Goal: Task Accomplishment & Management: Use online tool/utility

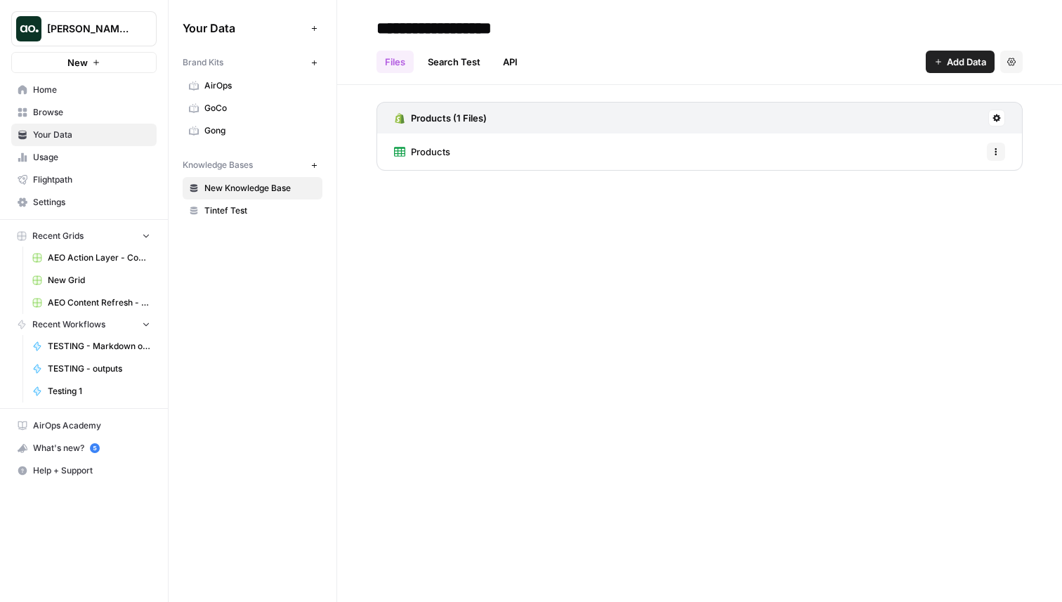
click at [91, 93] on span "Home" at bounding box center [91, 90] width 117 height 13
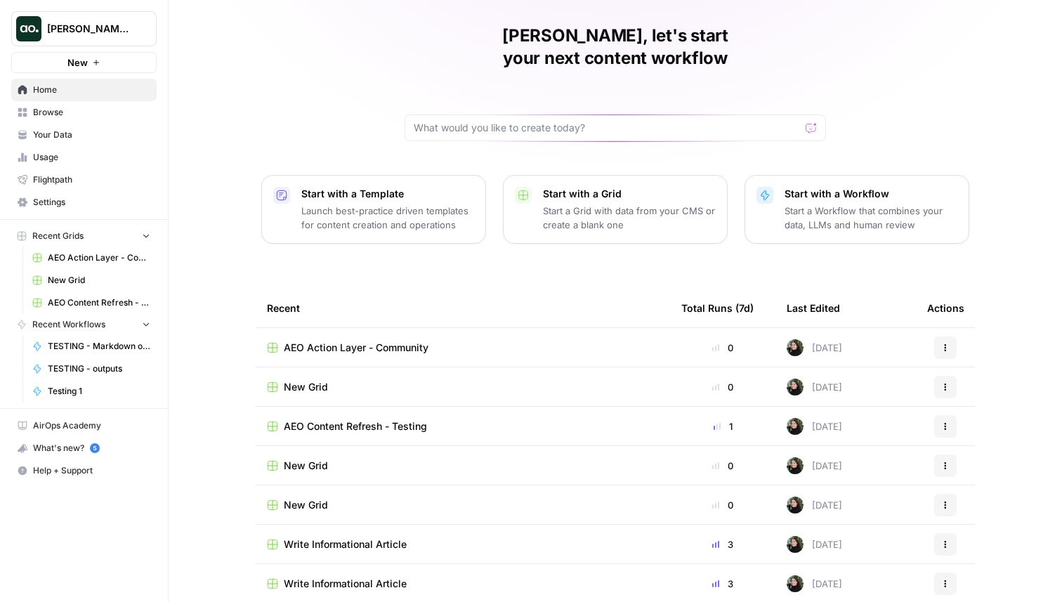
scroll to position [44, 0]
click at [360, 536] on span "Write Informational Article" at bounding box center [345, 543] width 123 height 14
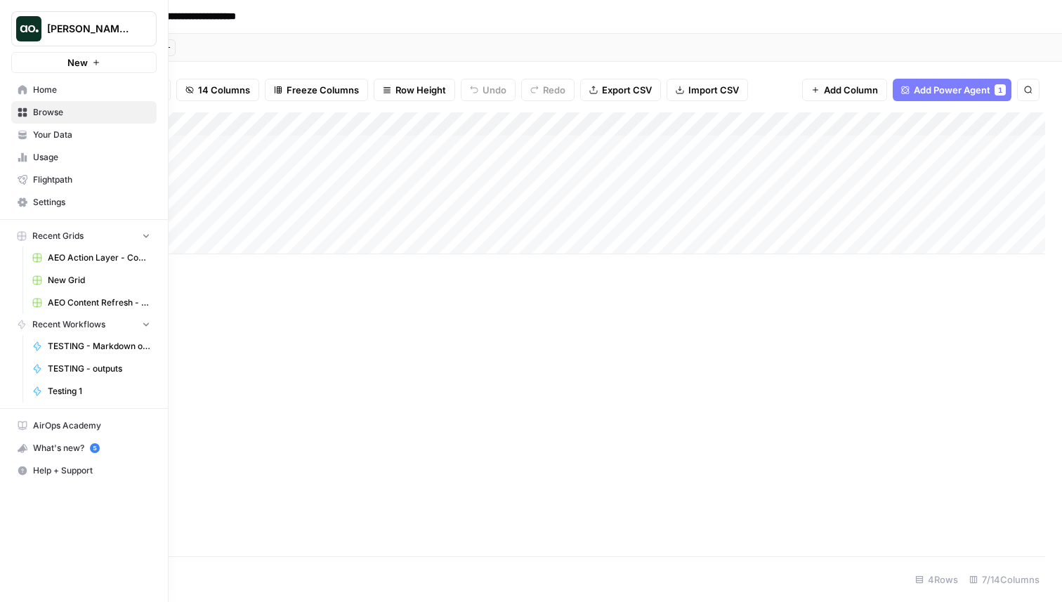
click at [58, 69] on button "New" at bounding box center [83, 62] width 145 height 21
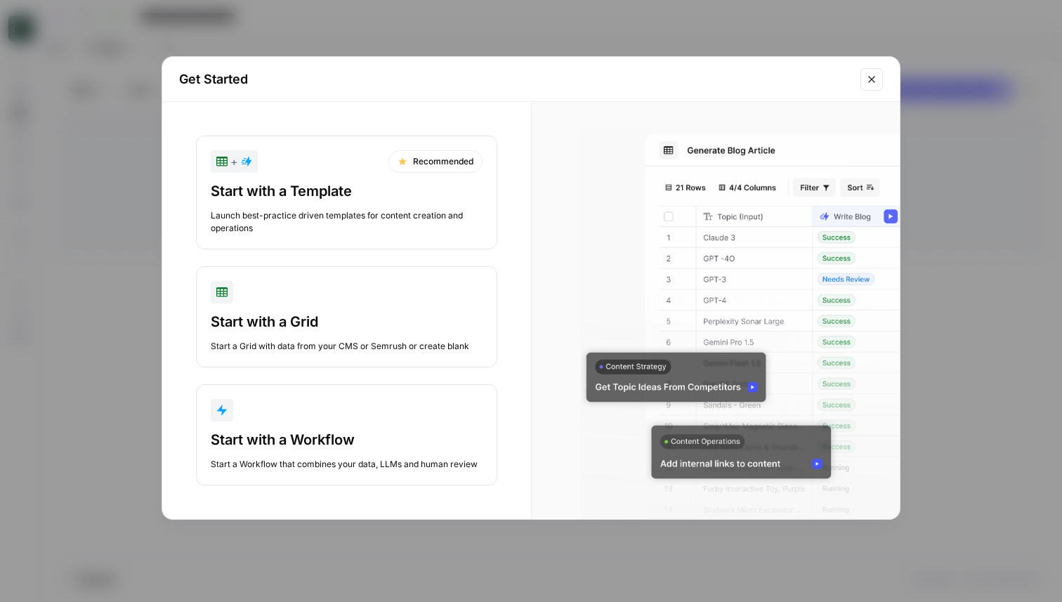
click at [317, 207] on div "Start with a Template Launch best-practice driven templates for content creatio…" at bounding box center [347, 207] width 272 height 53
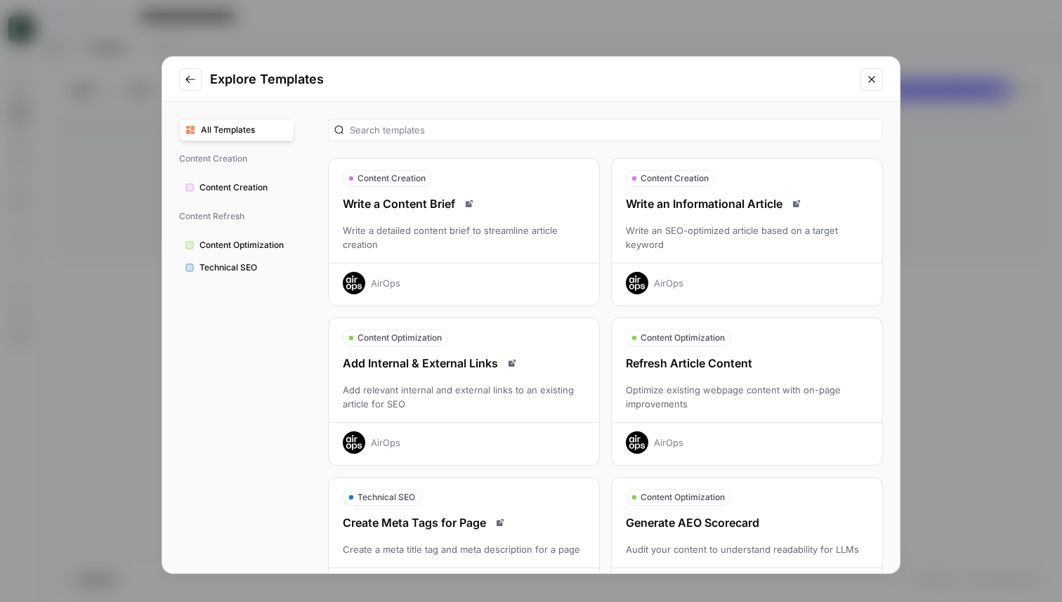
click at [715, 216] on div "Write an Informational Article Write an SEO-optimized article based on a target…" at bounding box center [747, 244] width 270 height 99
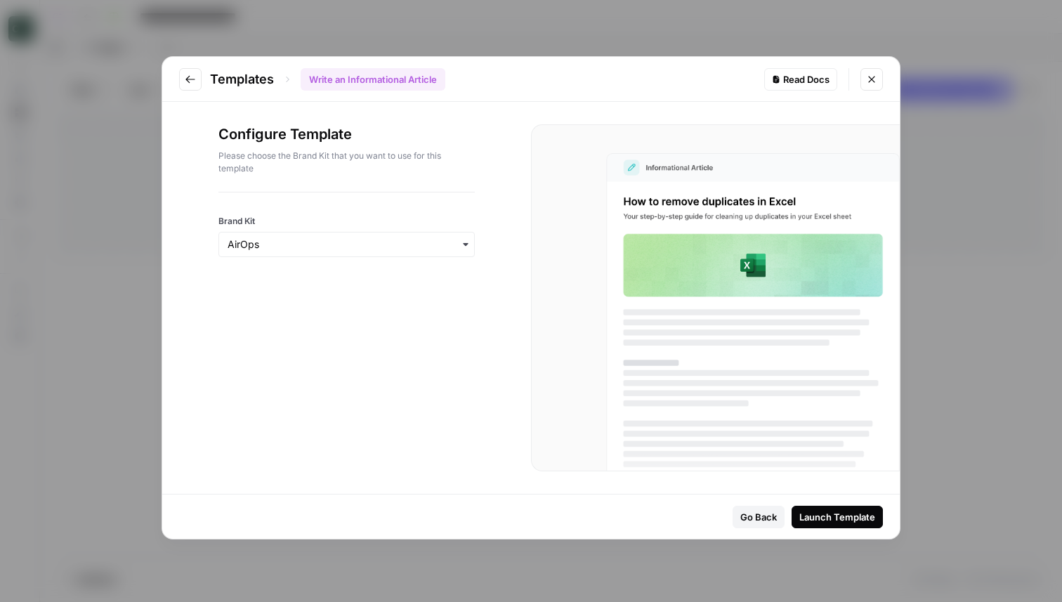
click at [836, 518] on div "Launch Template" at bounding box center [837, 517] width 76 height 14
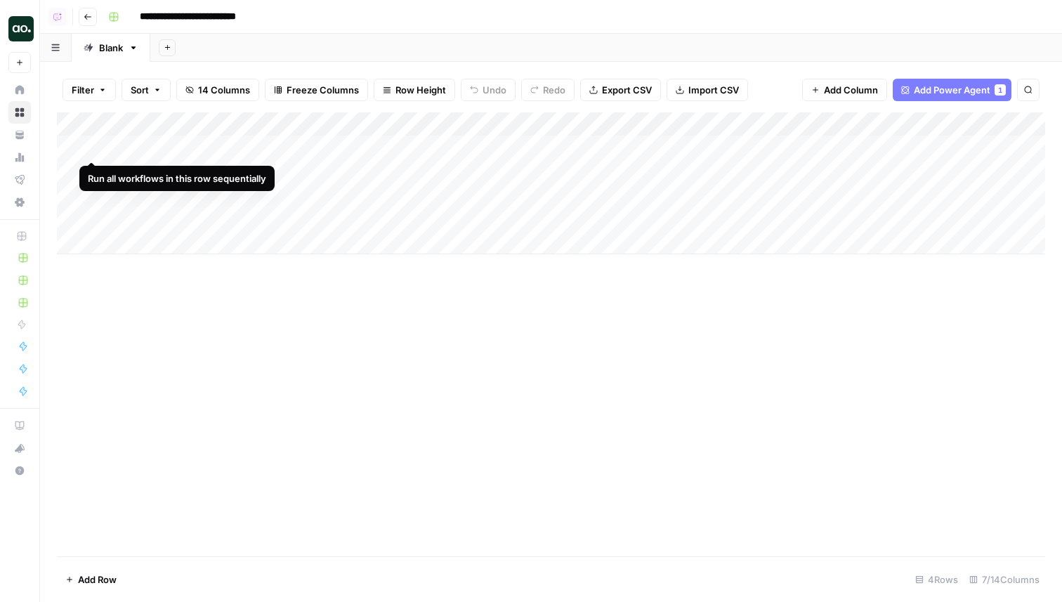
click at [91, 143] on div "Add Column" at bounding box center [551, 183] width 988 height 142
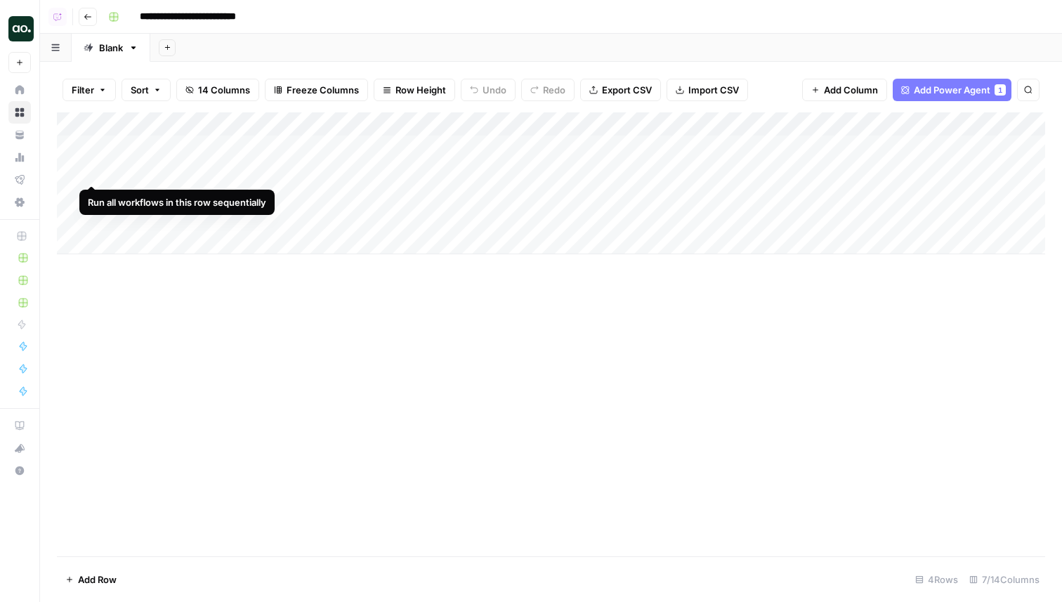
click at [95, 169] on div "Add Column" at bounding box center [551, 183] width 988 height 142
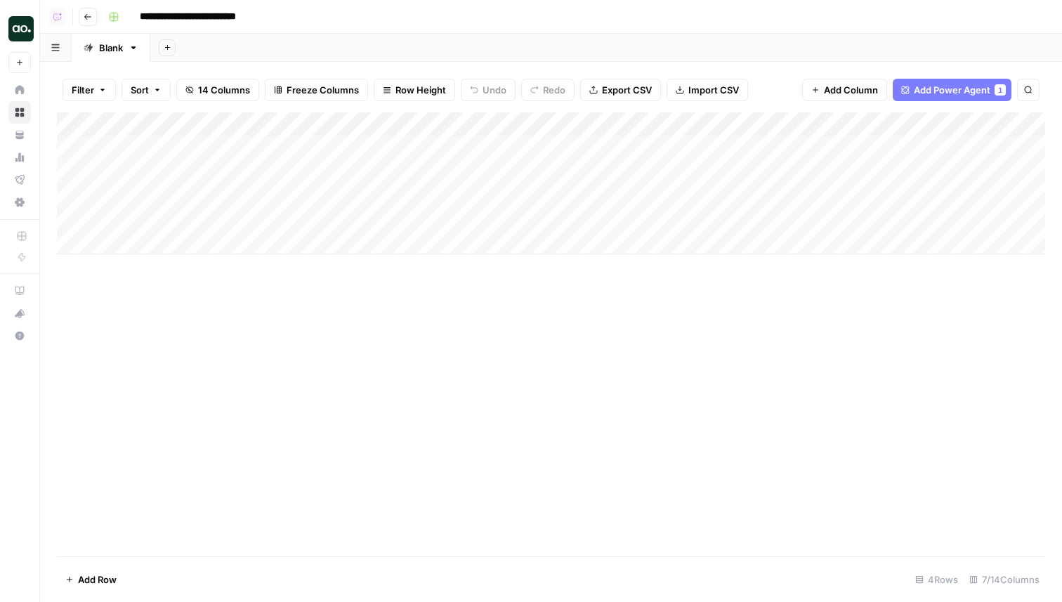
click at [94, 195] on div "Add Column" at bounding box center [551, 183] width 988 height 142
click at [400, 458] on div "Add Column" at bounding box center [551, 334] width 988 height 444
click at [491, 170] on div "Add Column" at bounding box center [551, 183] width 988 height 142
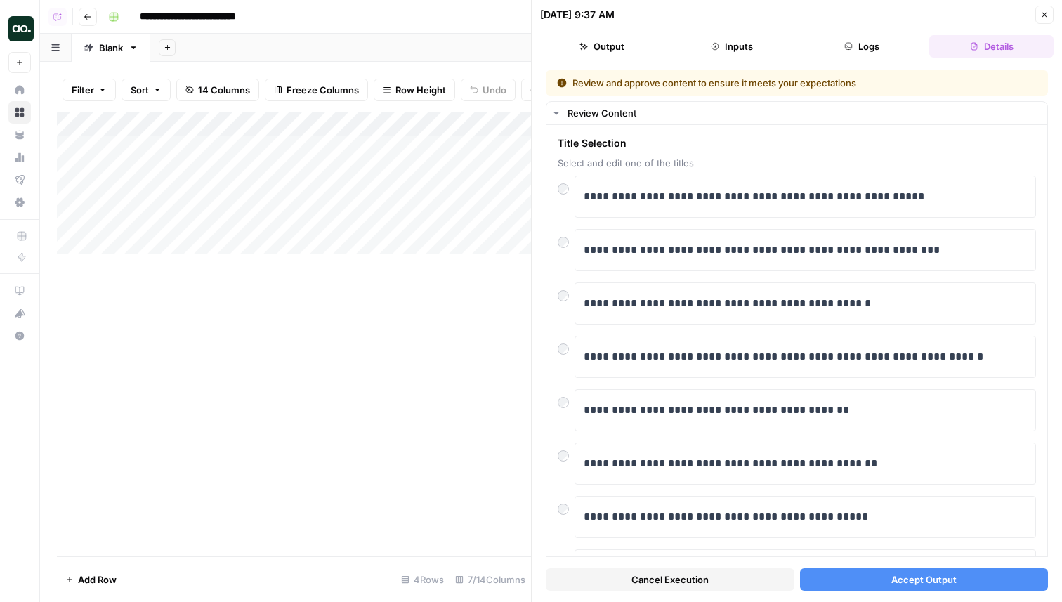
click at [942, 583] on span "Accept Output" at bounding box center [923, 579] width 65 height 14
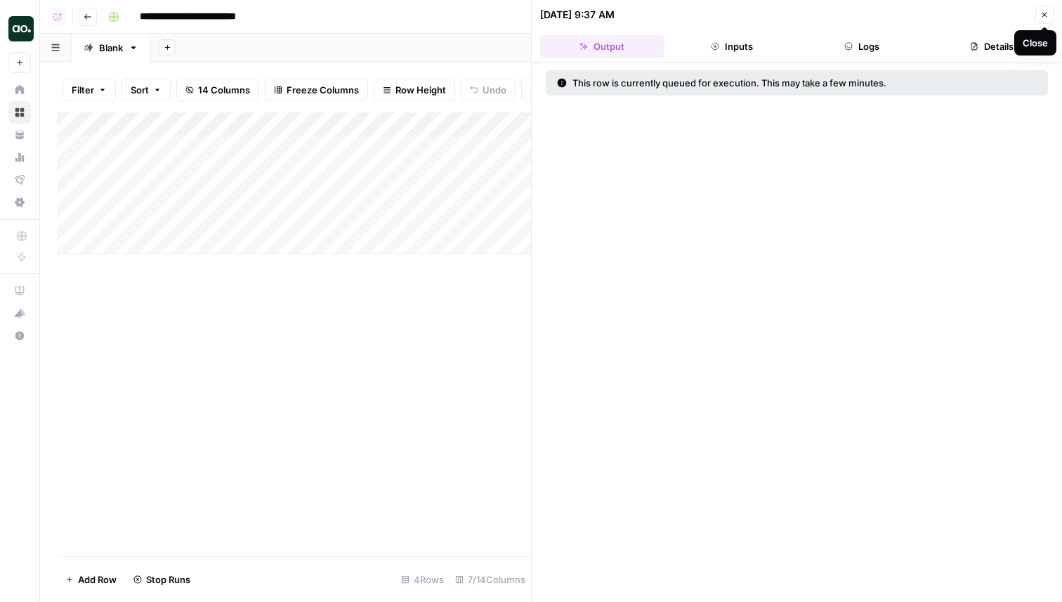
click at [1050, 15] on button "Close" at bounding box center [1044, 15] width 18 height 18
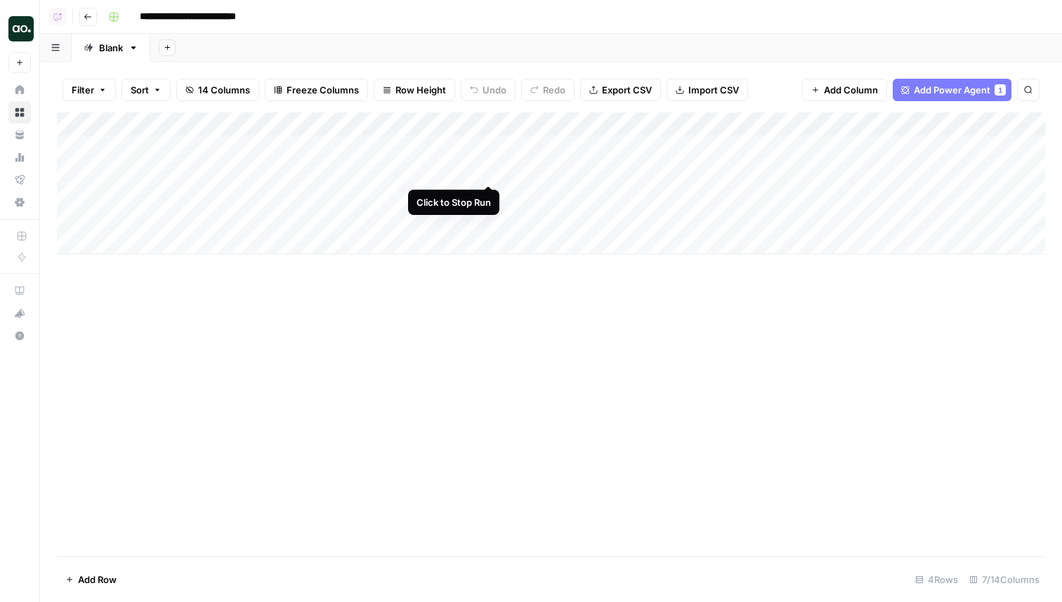
click at [489, 169] on div "Add Column" at bounding box center [551, 183] width 988 height 142
click at [778, 173] on div "Add Column" at bounding box center [551, 183] width 988 height 142
click at [893, 169] on div "Add Column" at bounding box center [551, 183] width 988 height 142
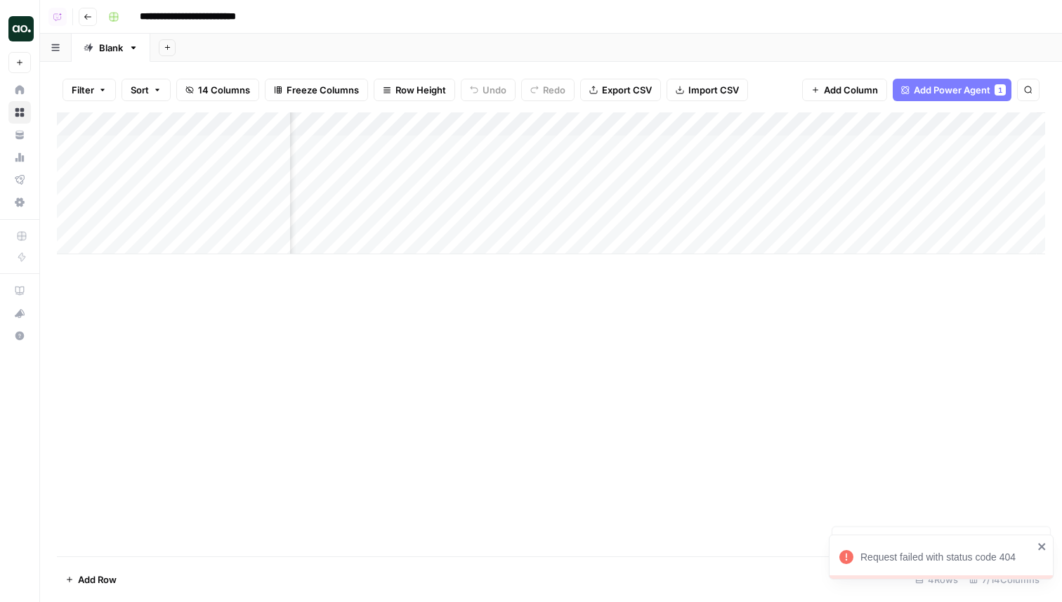
click at [577, 171] on div "Add Column" at bounding box center [551, 183] width 988 height 142
click at [827, 168] on div "Add Column" at bounding box center [551, 183] width 988 height 142
click at [505, 170] on div "Add Column" at bounding box center [551, 183] width 988 height 142
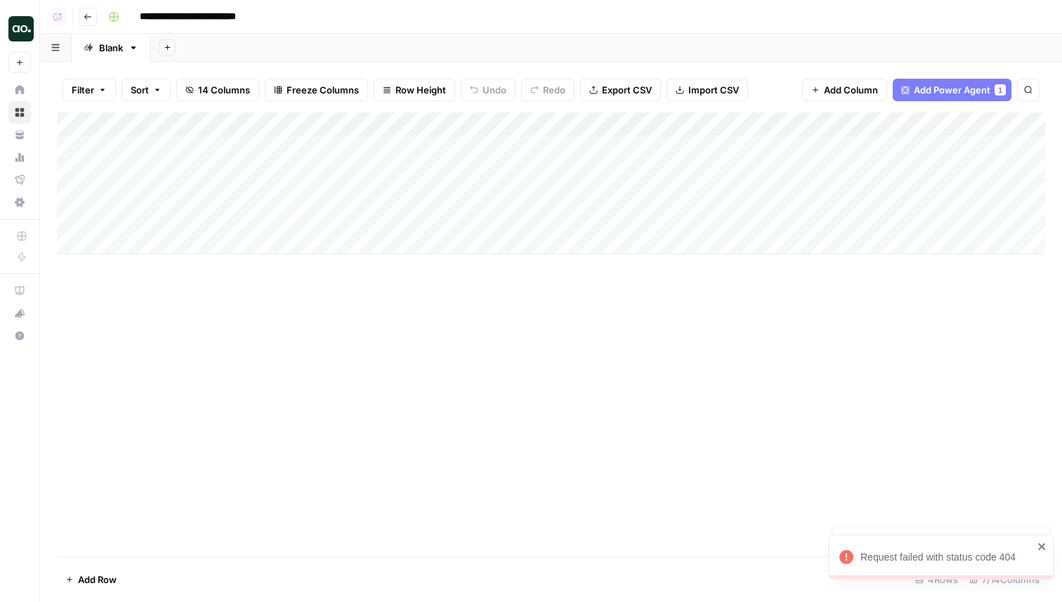
click at [94, 173] on div "Add Column" at bounding box center [551, 183] width 988 height 142
click at [87, 166] on div "Add Column" at bounding box center [551, 183] width 988 height 142
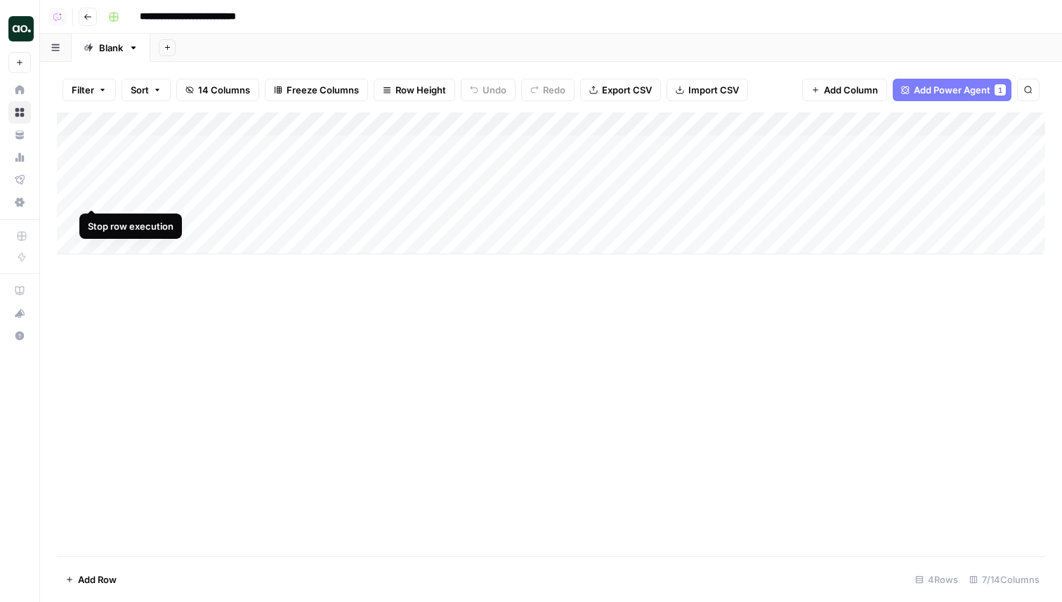
click at [95, 192] on div "Add Column" at bounding box center [551, 183] width 988 height 142
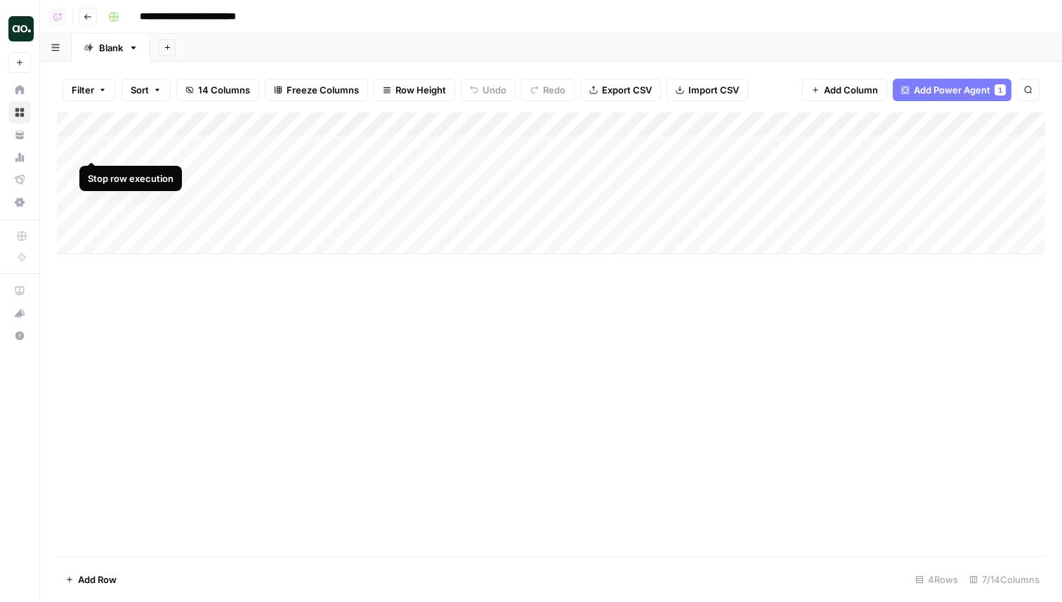
click at [93, 144] on div "Add Column" at bounding box center [551, 183] width 988 height 142
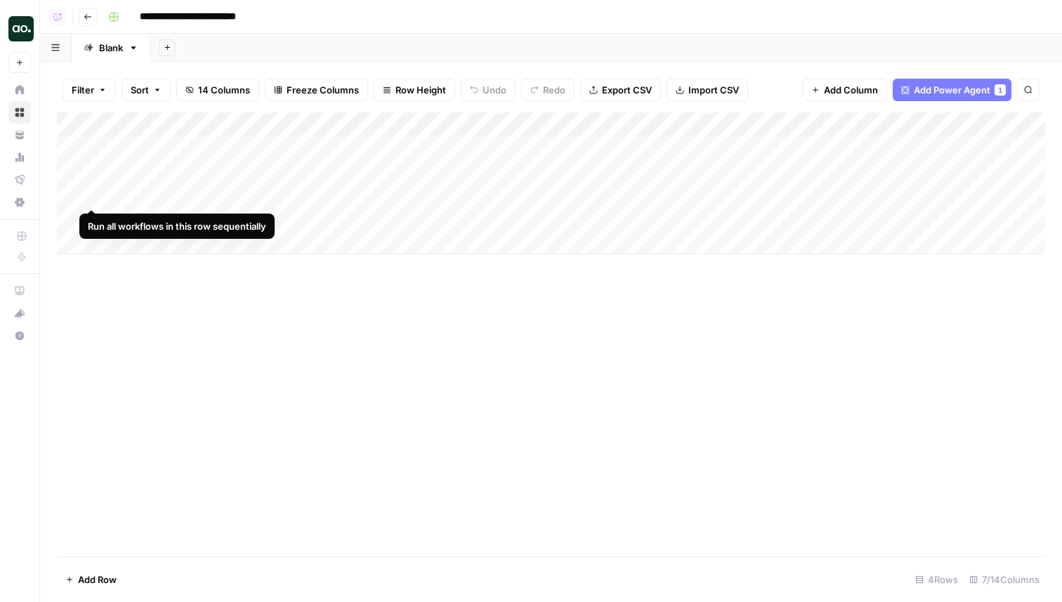
click at [95, 191] on div "Add Column" at bounding box center [551, 183] width 988 height 142
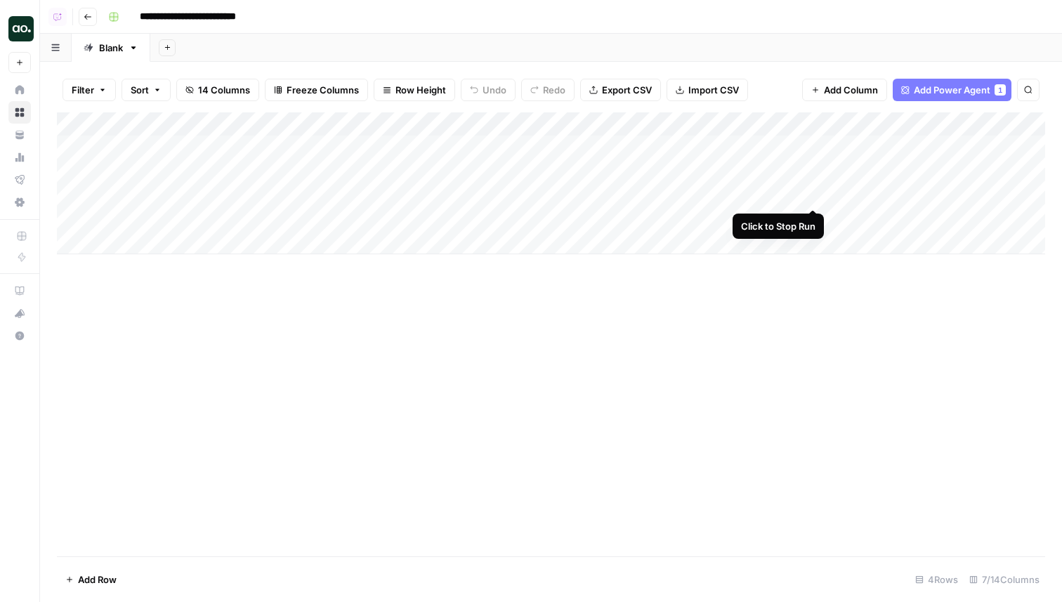
click at [813, 197] on div "Add Column" at bounding box center [551, 183] width 988 height 142
click at [1039, 541] on icon "close" at bounding box center [1042, 546] width 10 height 11
click at [96, 195] on div "Add Column" at bounding box center [551, 183] width 988 height 142
click at [478, 363] on div "Add Column" at bounding box center [551, 334] width 988 height 444
